Goal: Task Accomplishment & Management: Manage account settings

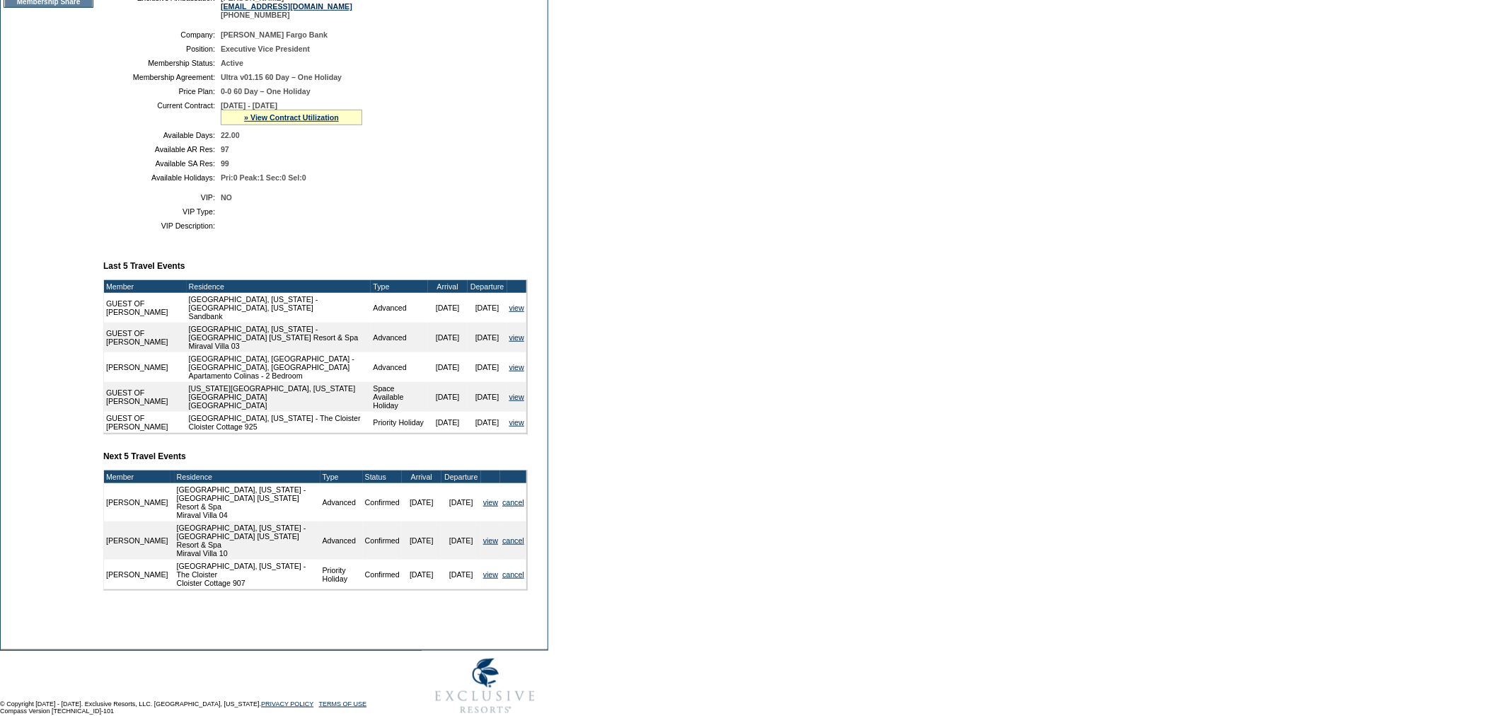
scroll to position [274, 0]
click at [267, 121] on link "» View Contract Utilization" at bounding box center [291, 117] width 95 height 8
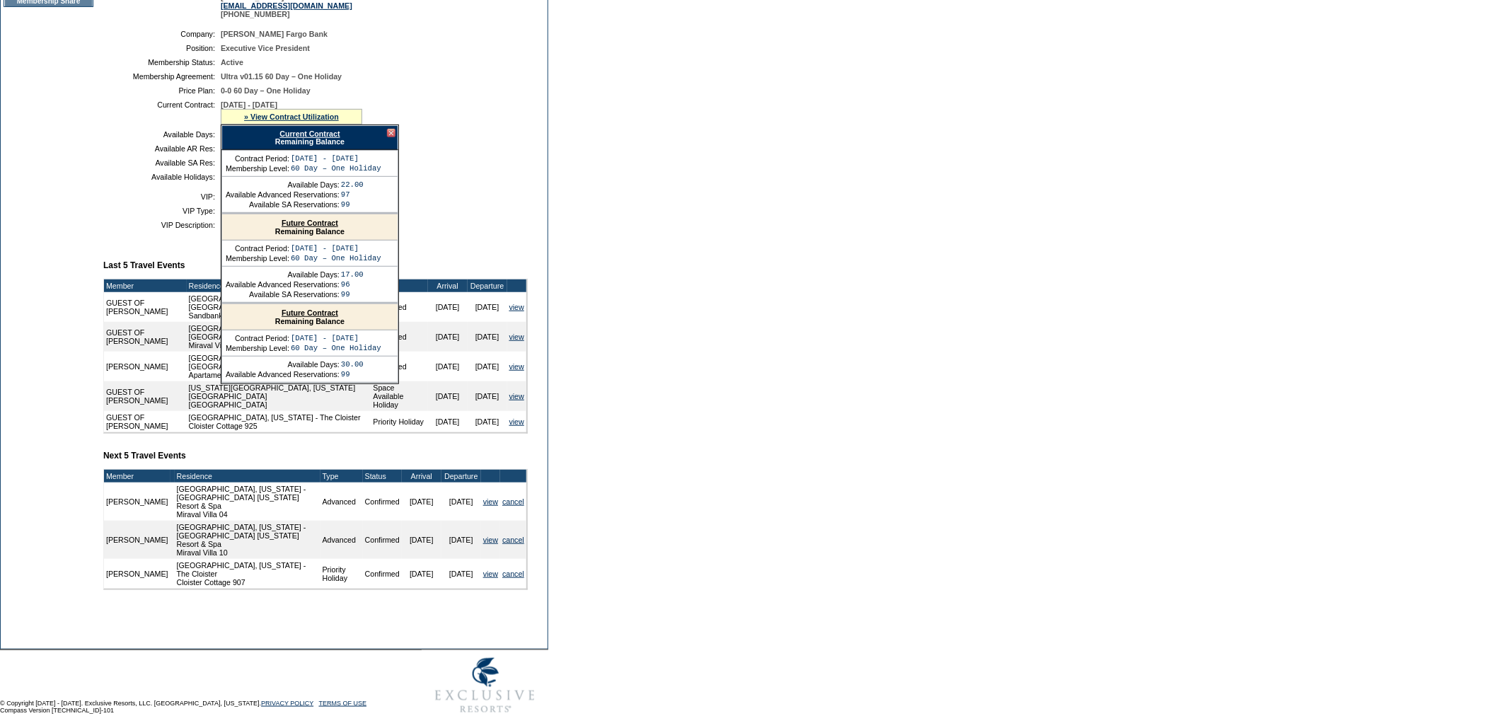
click at [314, 138] on link "Current Contract" at bounding box center [310, 134] width 60 height 8
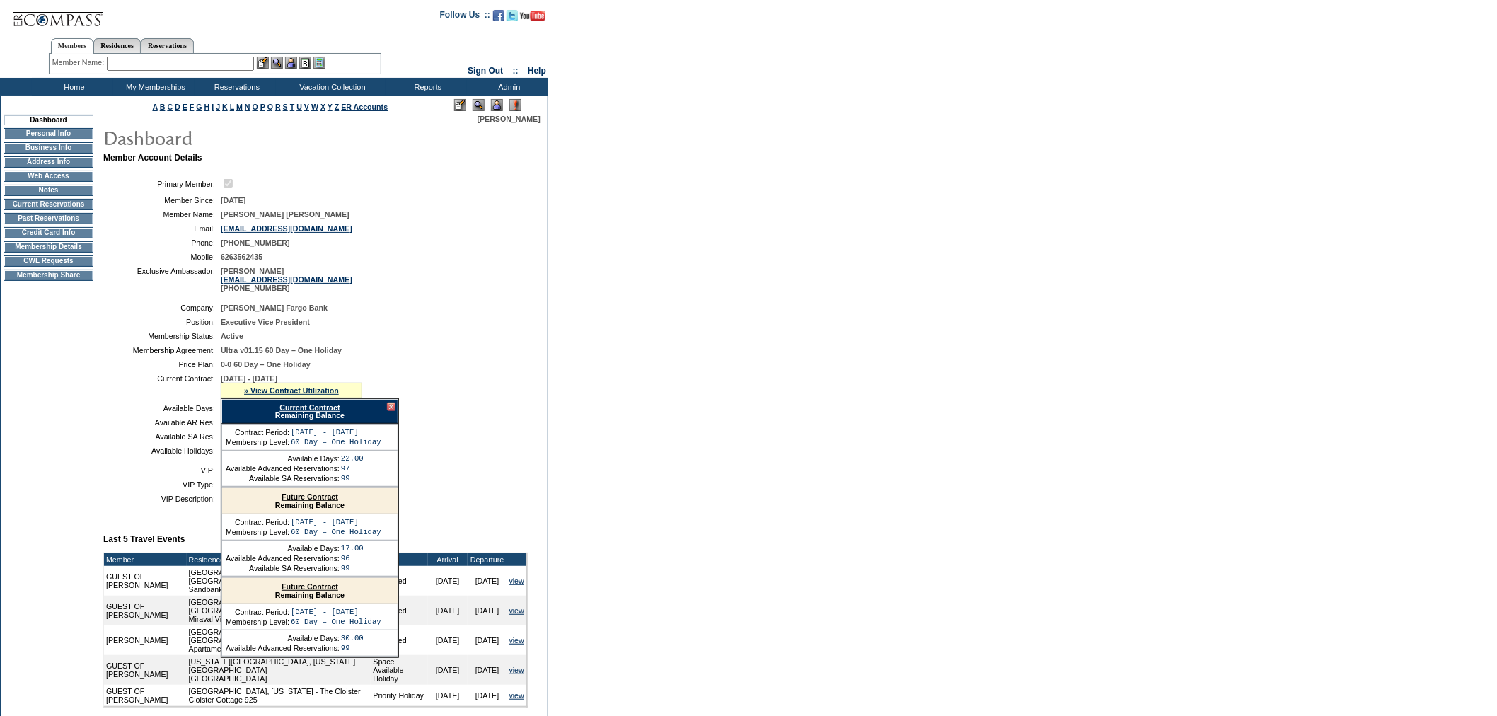
click at [45, 253] on td "Membership Details" at bounding box center [49, 246] width 90 height 11
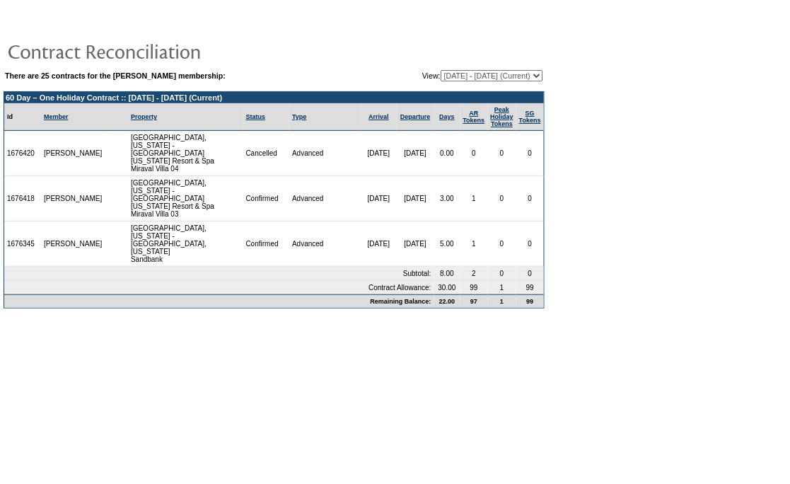
click at [243, 122] on td "Status" at bounding box center [266, 117] width 47 height 28
click at [246, 117] on link "Status" at bounding box center [256, 116] width 20 height 7
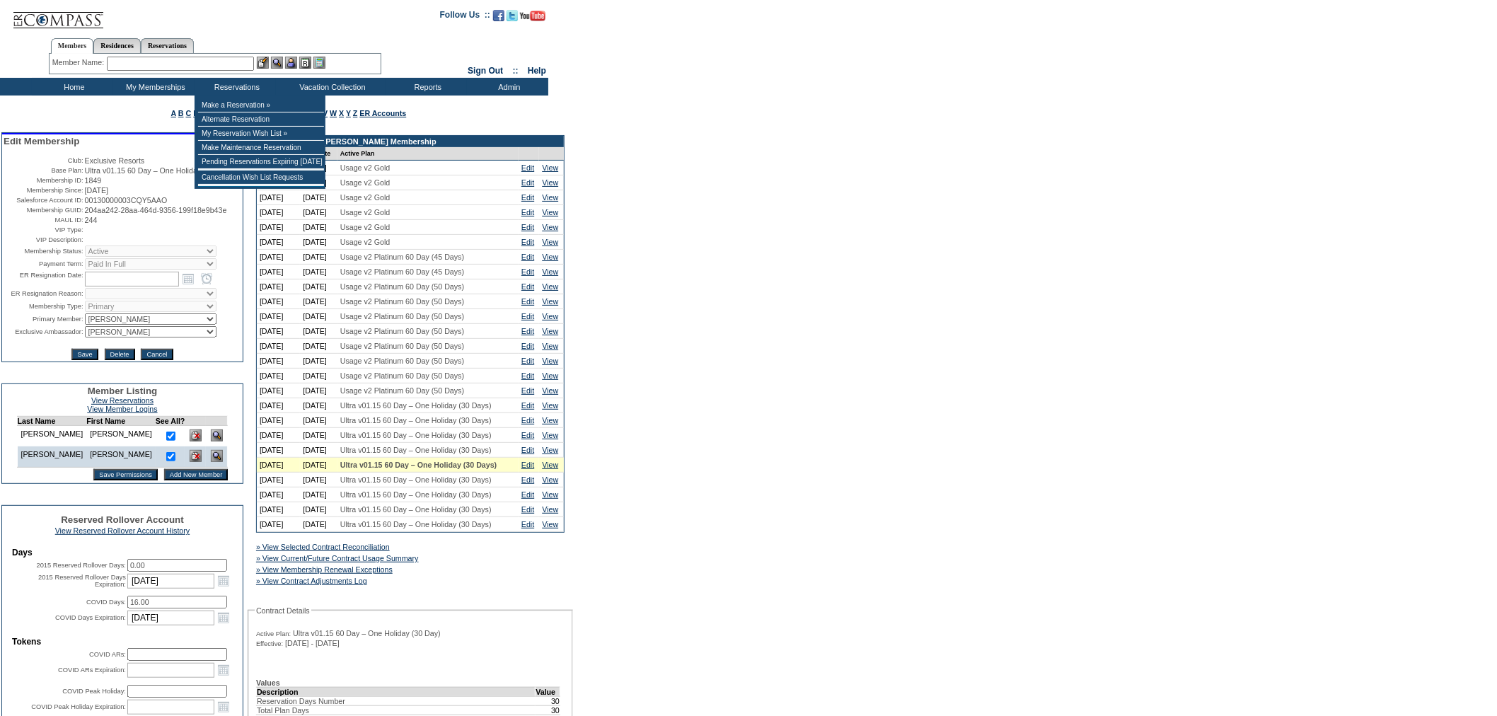
click at [192, 69] on div "Member Name: Destination or Residence: ReservationId:" at bounding box center [215, 64] width 333 height 21
click at [191, 66] on input "text" at bounding box center [180, 64] width 147 height 14
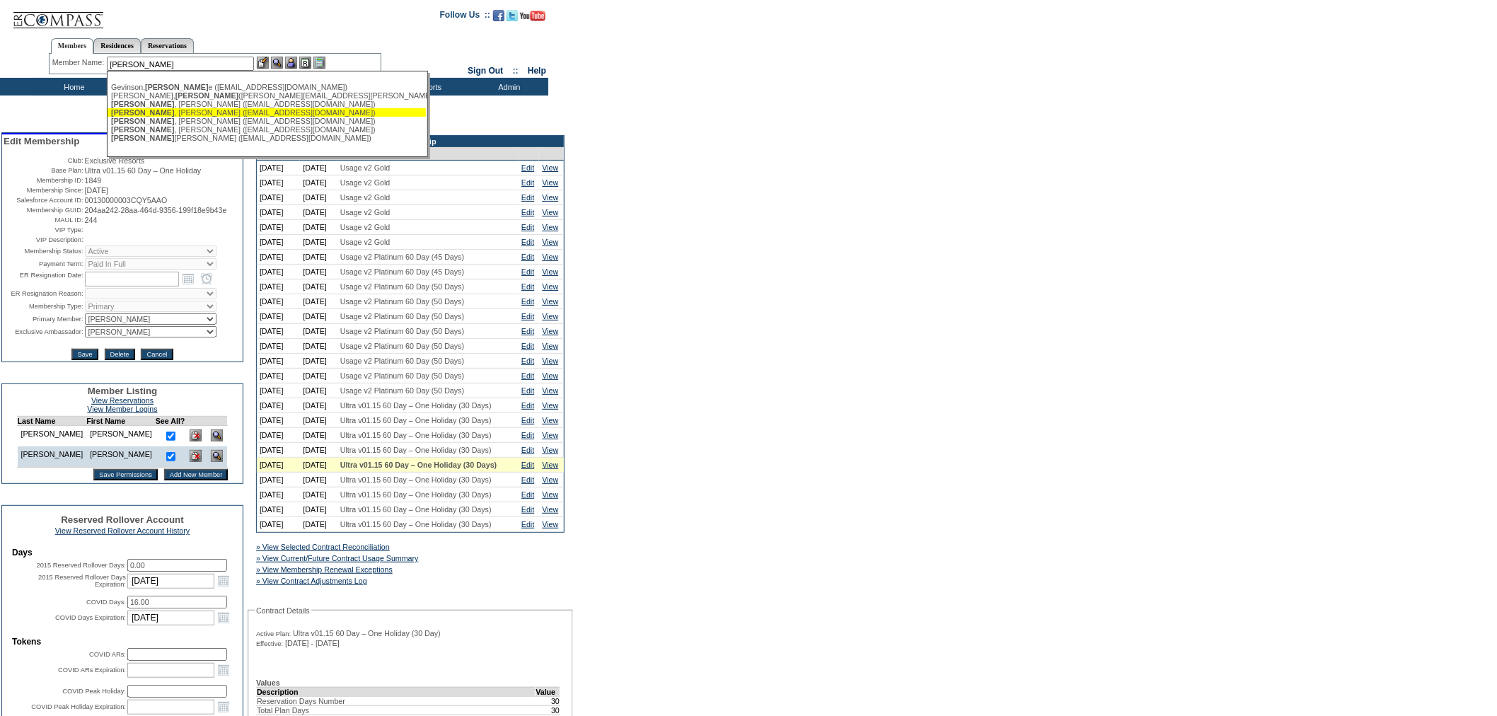
click at [194, 112] on div "Sloan , Lisa (lisasloan8@gmail.com)" at bounding box center [266, 112] width 311 height 8
type input "Sloan, Lisa (lisasloan8@gmail.com)"
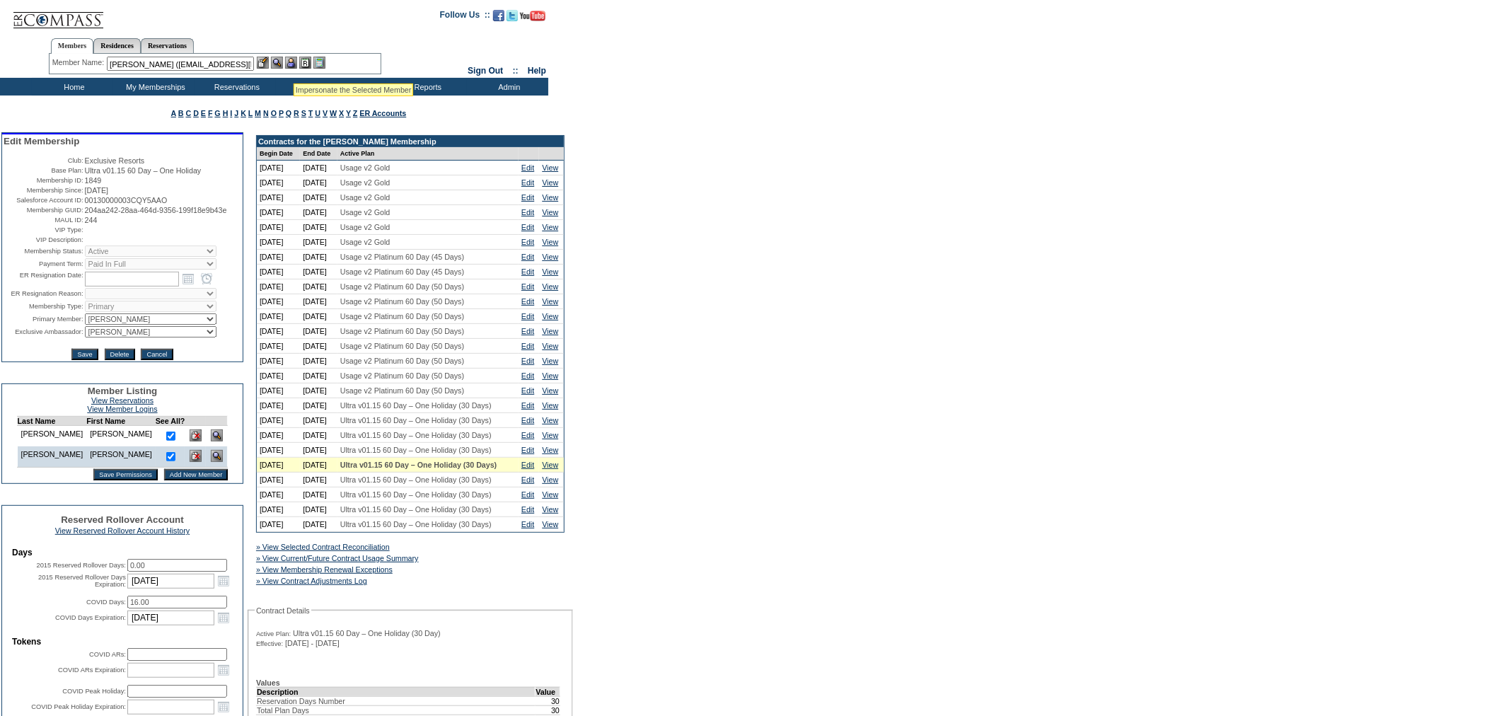
click at [292, 62] on img at bounding box center [291, 63] width 12 height 12
click at [278, 59] on img at bounding box center [277, 63] width 12 height 12
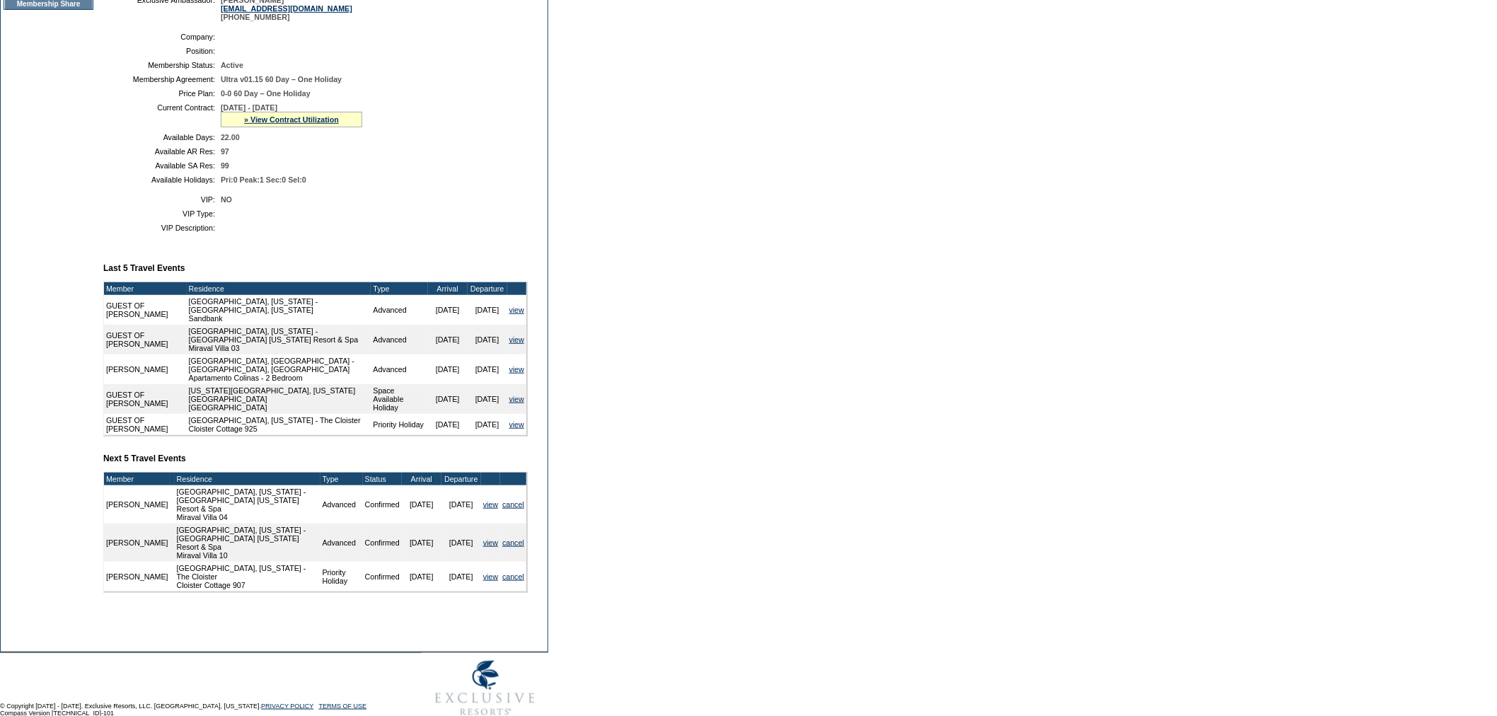
scroll to position [293, 0]
click at [250, 123] on link "» View Contract Utilization" at bounding box center [291, 119] width 95 height 8
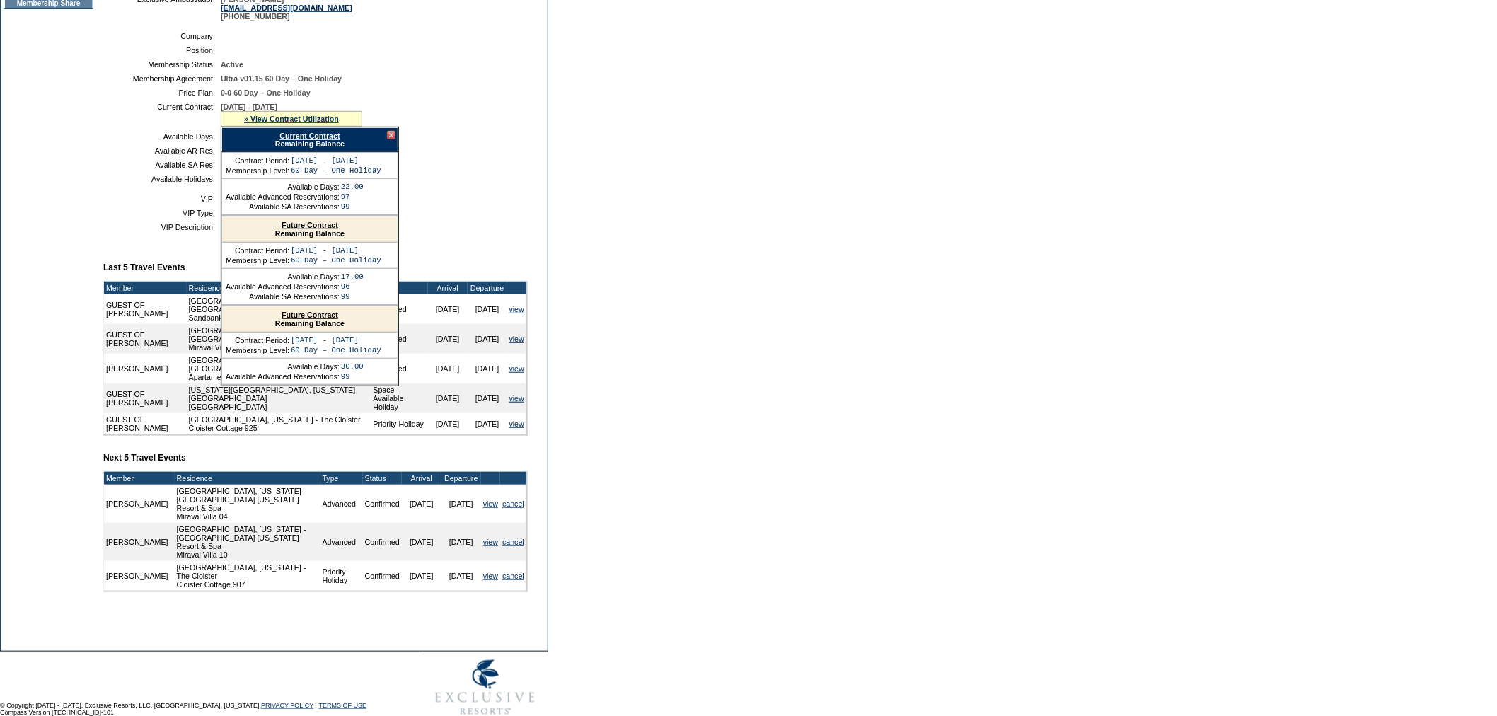
click at [281, 140] on link "Current Contract" at bounding box center [310, 136] width 60 height 8
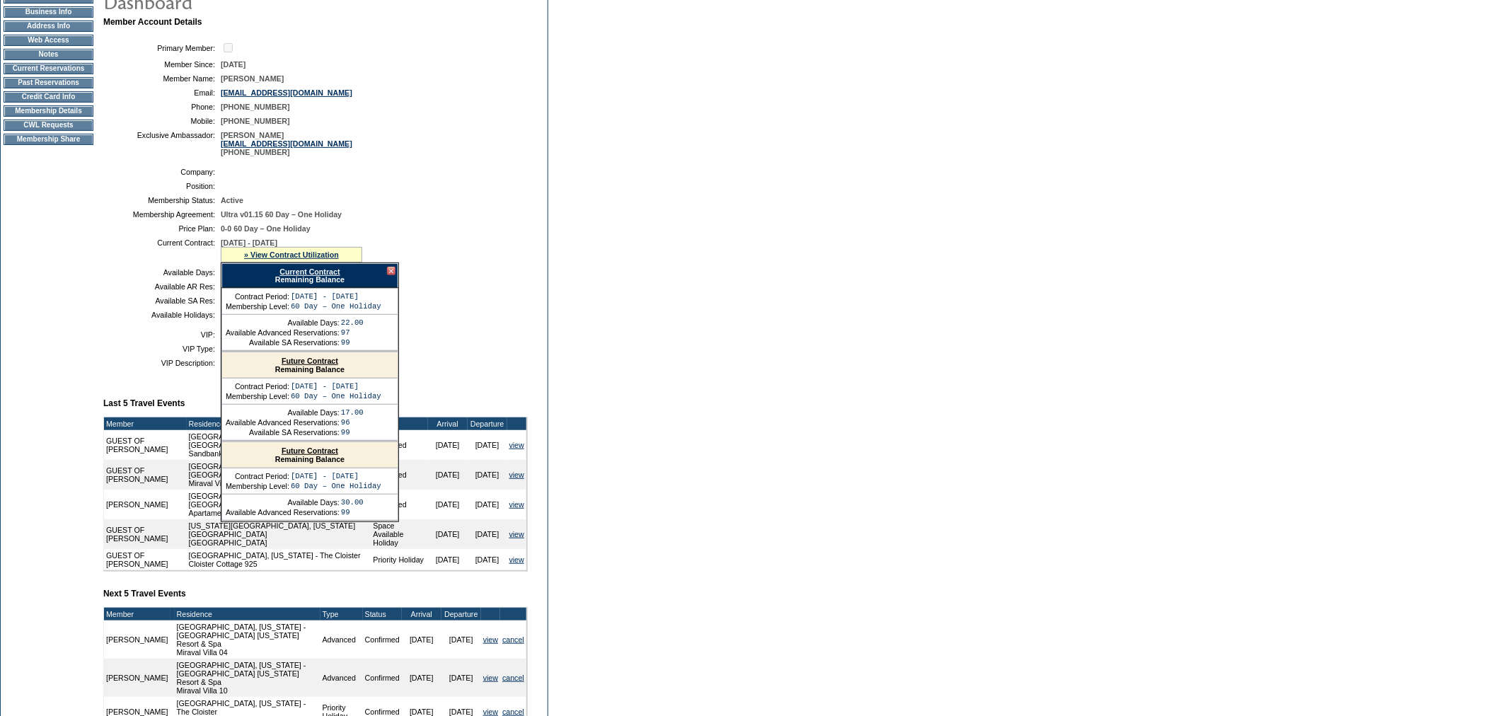
scroll to position [156, 0]
click at [390, 276] on div at bounding box center [391, 272] width 8 height 8
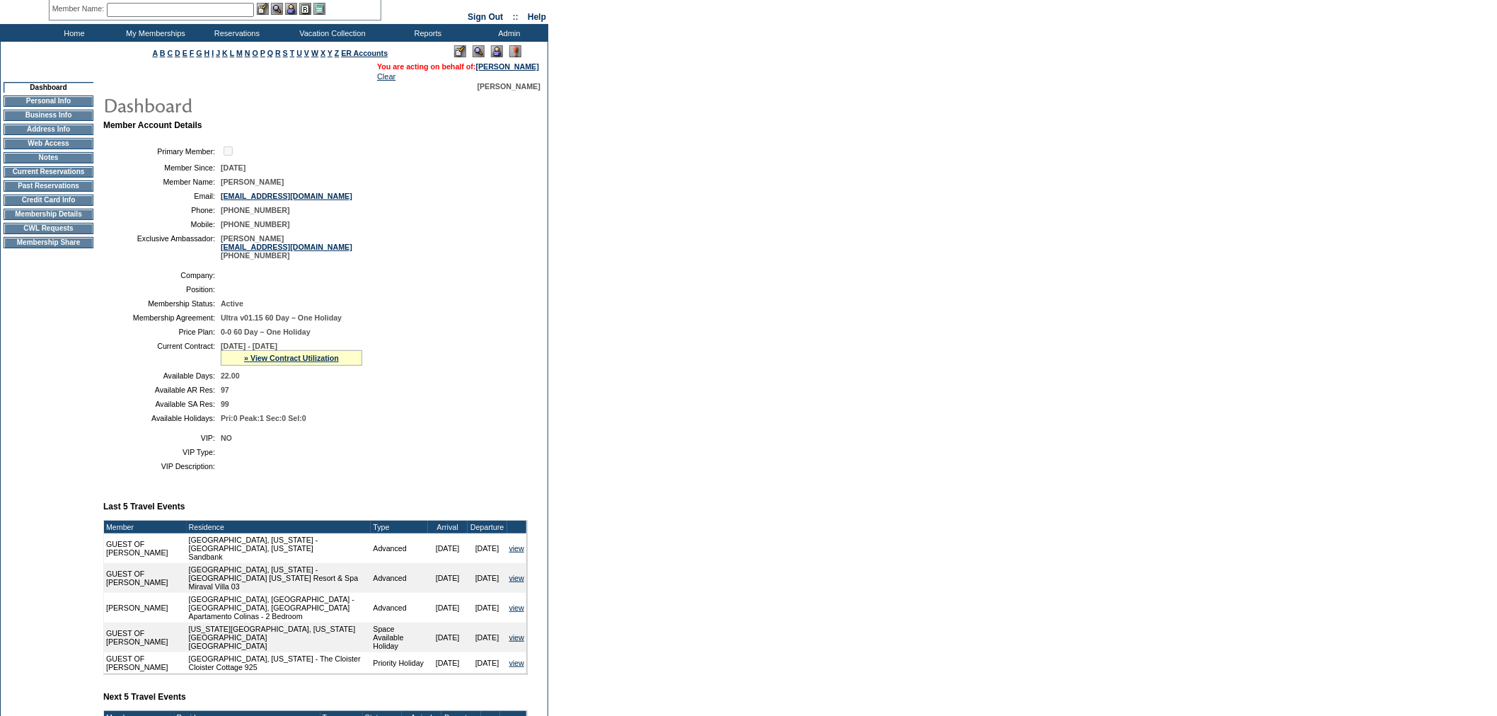
scroll to position [0, 0]
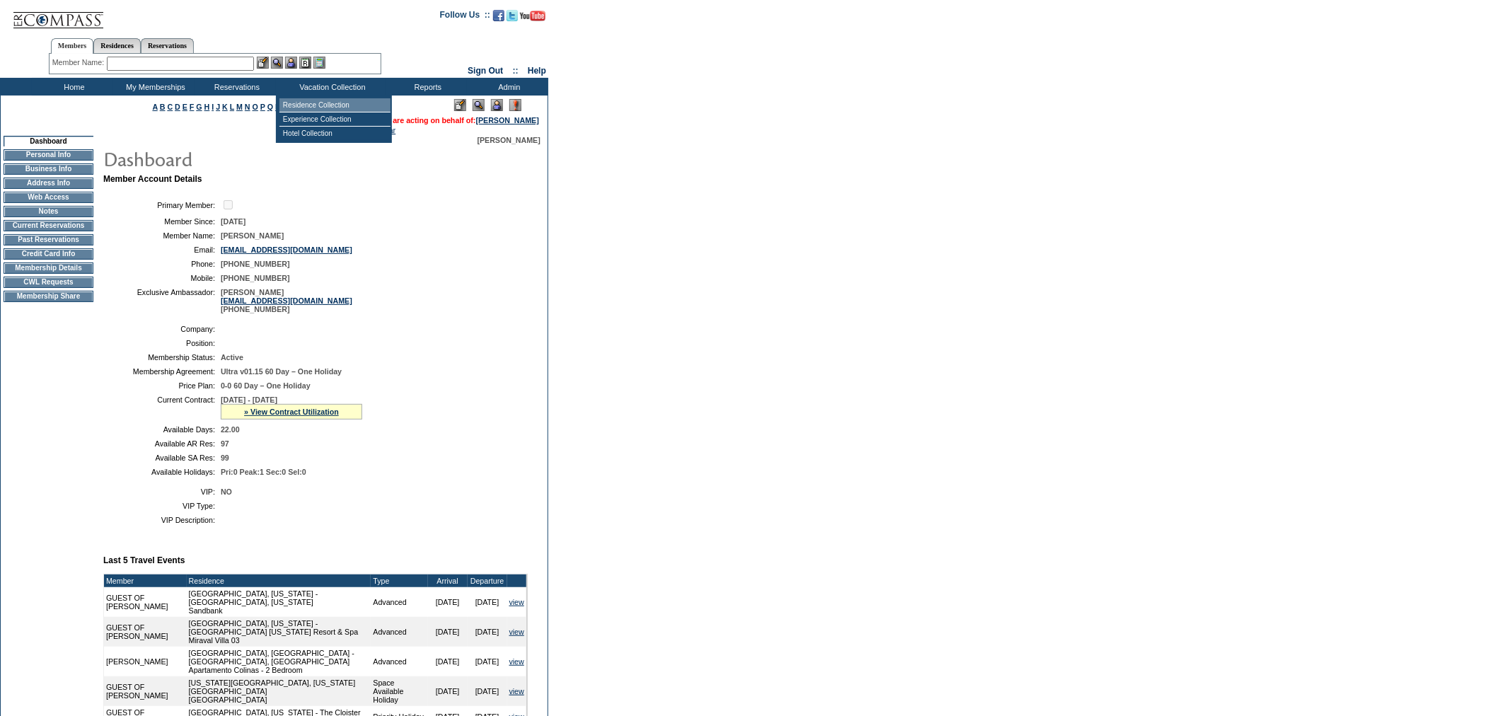
click at [328, 100] on td "Residence Collection" at bounding box center [335, 105] width 111 height 14
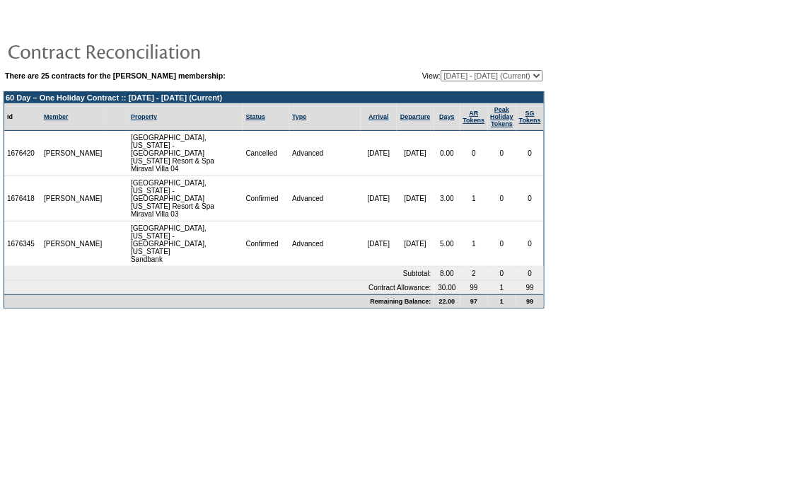
click at [468, 76] on select "[DATE] - [DATE] [DATE] - [DATE] [DATE] - [DATE] [DATE] - [DATE] [DATE] - [DATE]…" at bounding box center [492, 75] width 103 height 11
select select "129553"
click at [441, 70] on select "[DATE] - [DATE] [DATE] - [DATE] [DATE] - [DATE] [DATE] - [DATE] [DATE] - [DATE]…" at bounding box center [492, 75] width 103 height 11
